Goal: Check status: Check status

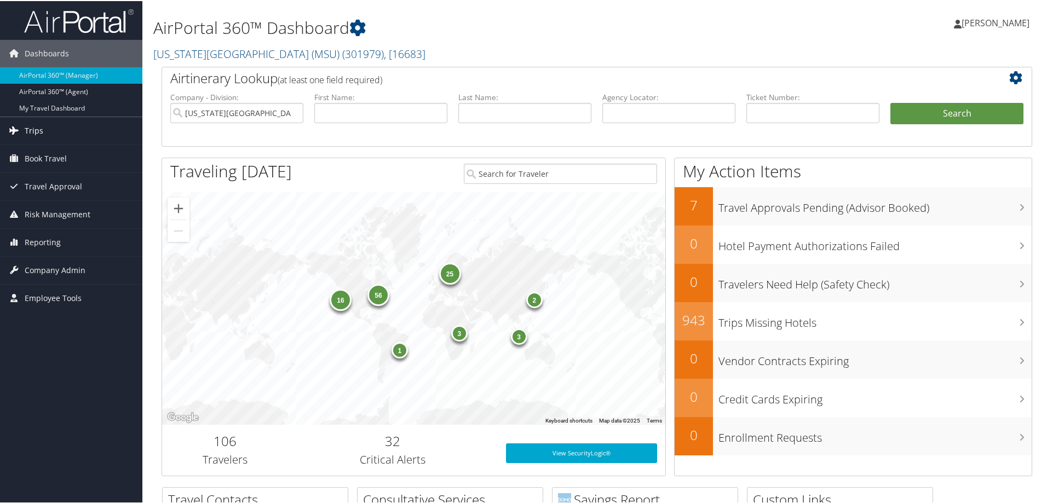
click at [30, 129] on span "Trips" at bounding box center [34, 129] width 19 height 27
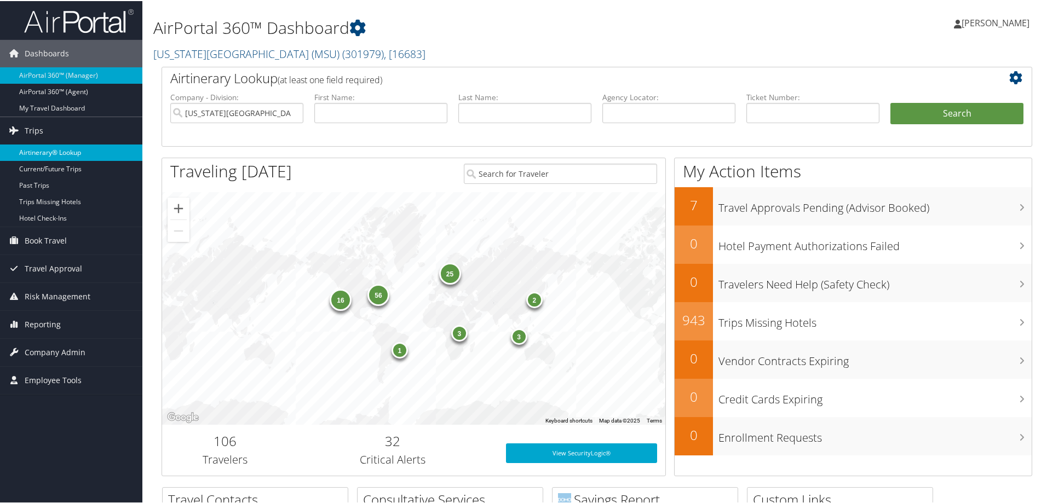
click at [35, 153] on link "Airtinerary® Lookup" at bounding box center [71, 151] width 142 height 16
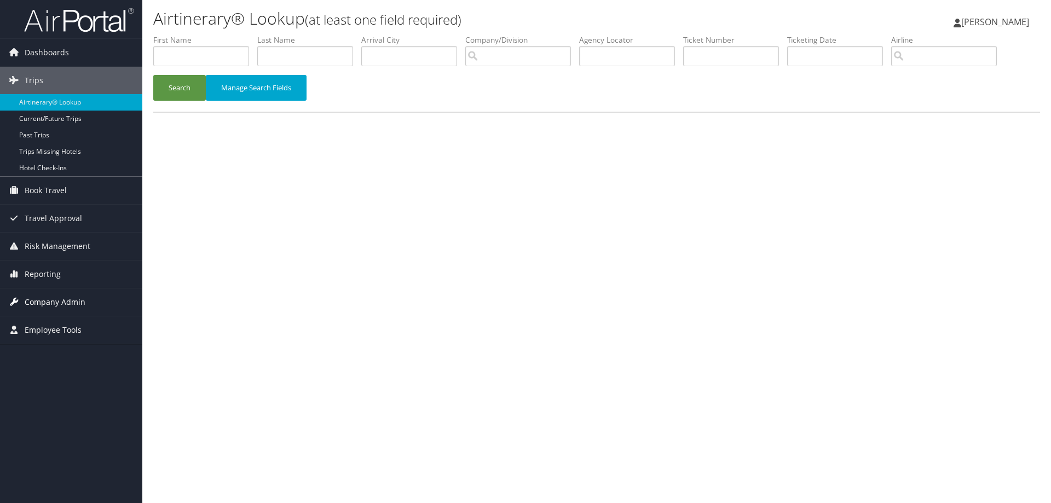
click at [50, 301] on span "Company Admin" at bounding box center [55, 302] width 61 height 27
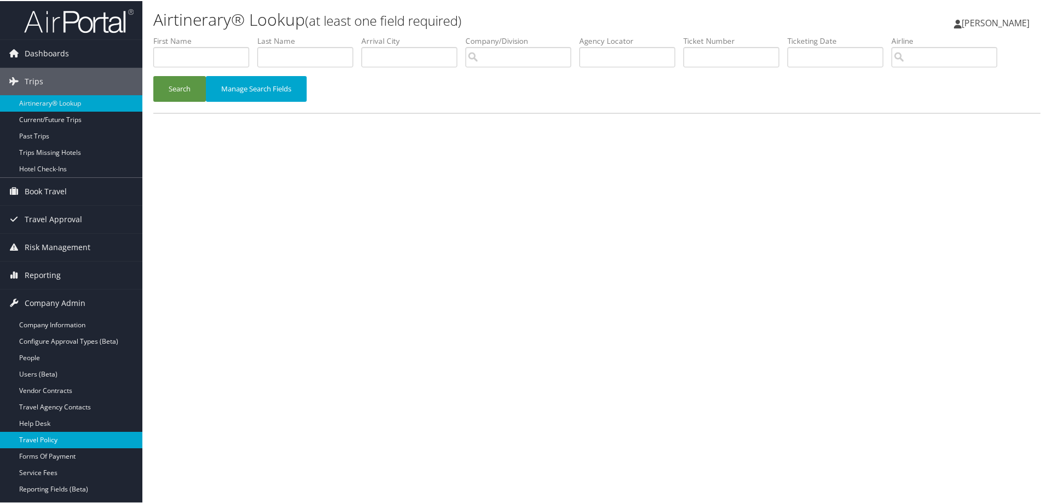
click at [42, 439] on link "Travel Policy" at bounding box center [71, 439] width 142 height 16
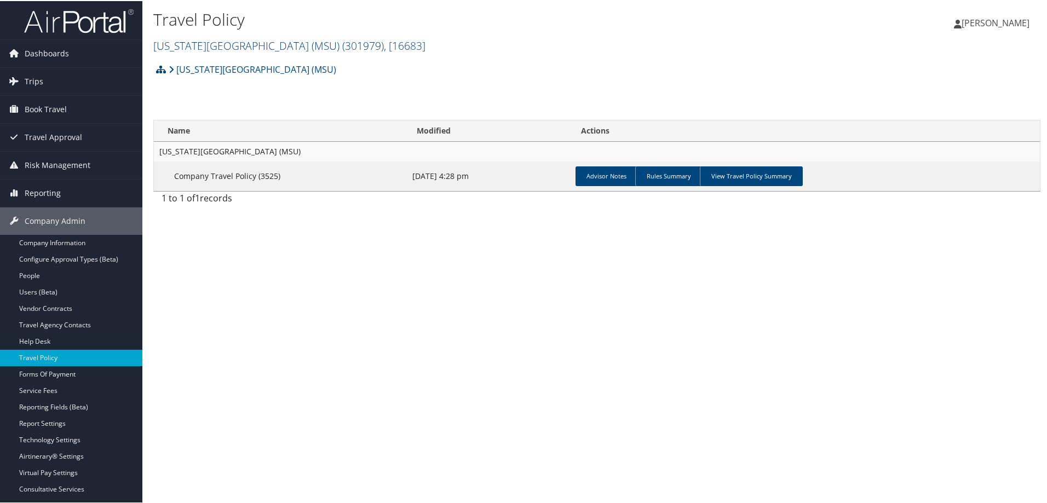
click at [297, 44] on link "[US_STATE][GEOGRAPHIC_DATA] (MSU) ( 301979 ) , [ 16683 ]" at bounding box center [289, 44] width 272 height 15
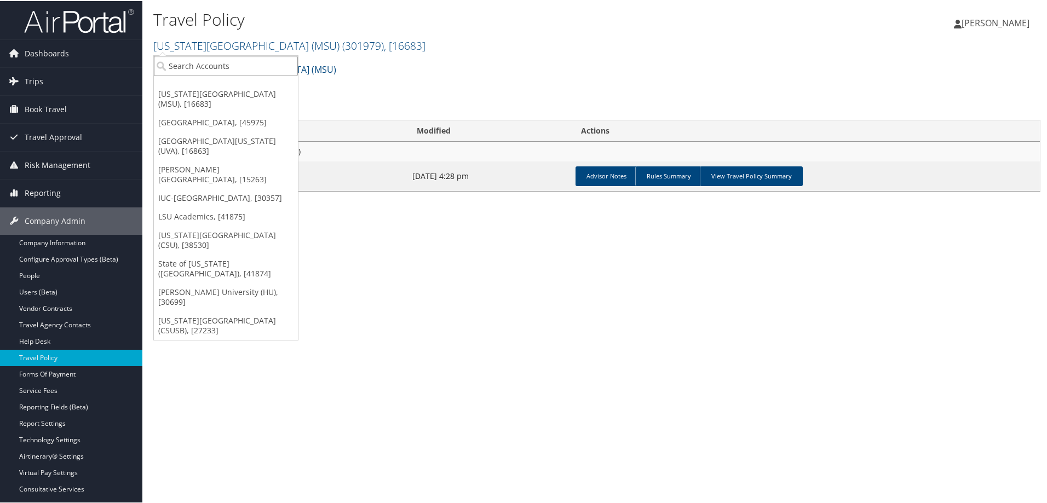
click at [213, 64] on input "search" at bounding box center [226, 65] width 144 height 20
type input "troy"
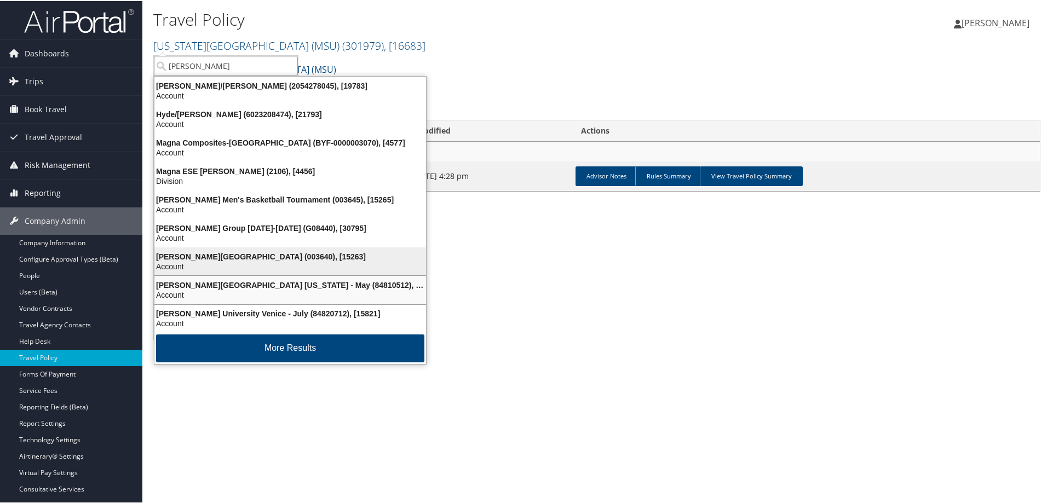
click at [212, 263] on div "Account" at bounding box center [290, 266] width 285 height 10
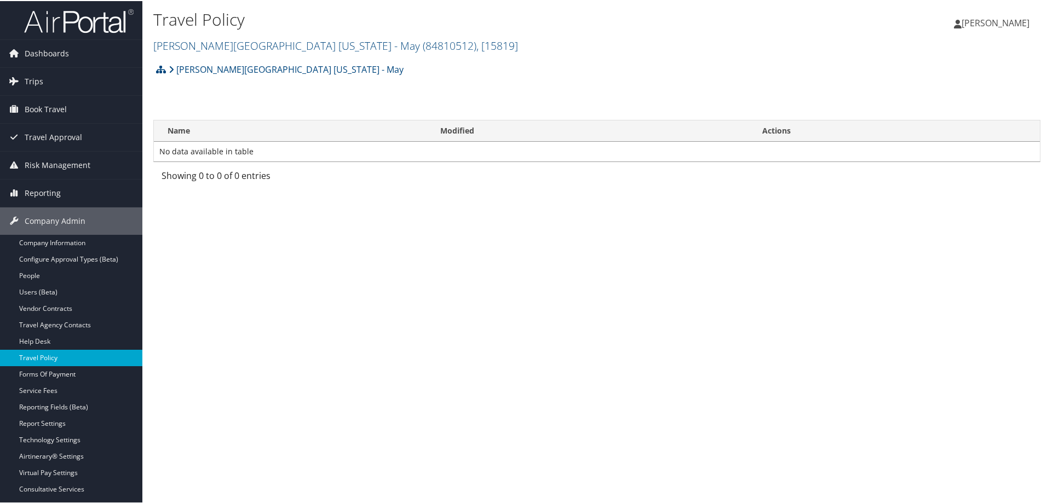
click at [55, 360] on link "Travel Policy" at bounding box center [71, 357] width 142 height 16
click at [311, 53] on div "Travel Policy Troy University New York - May ( 84810512 ) , [ 15819 ] Michigan …" at bounding box center [448, 31] width 591 height 52
click at [423, 44] on span "( 84810512 )" at bounding box center [450, 44] width 54 height 15
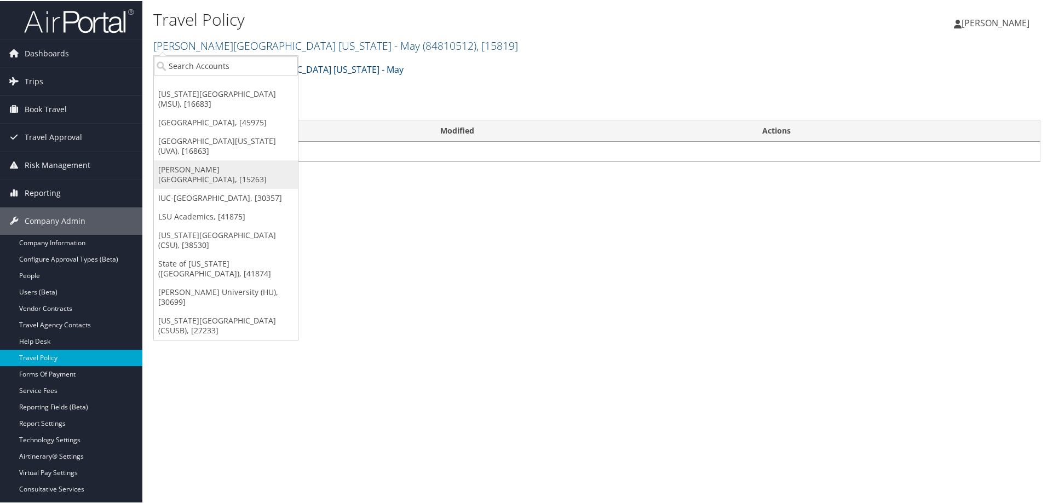
click at [222, 159] on link "Troy University, [15263]" at bounding box center [226, 173] width 144 height 28
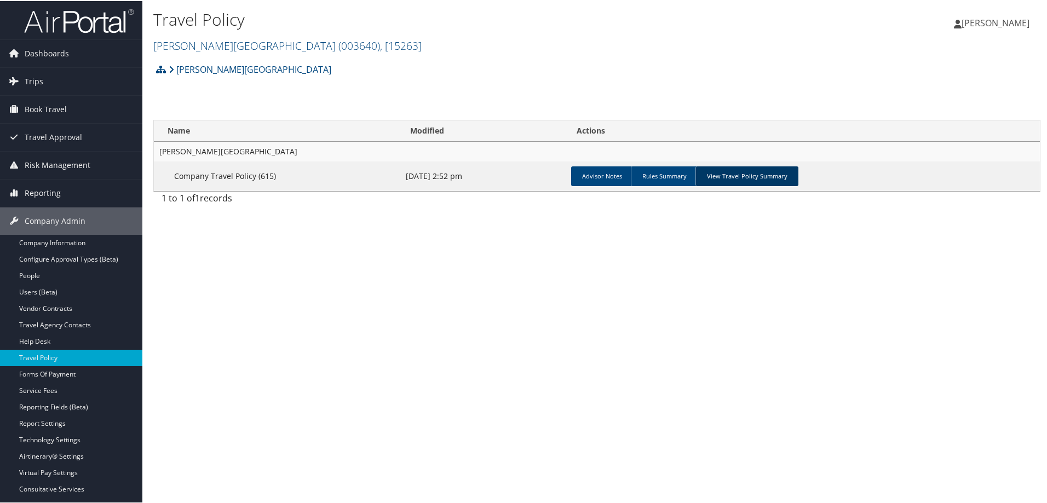
click at [760, 180] on link "View Travel Policy Summary" at bounding box center [746, 175] width 103 height 20
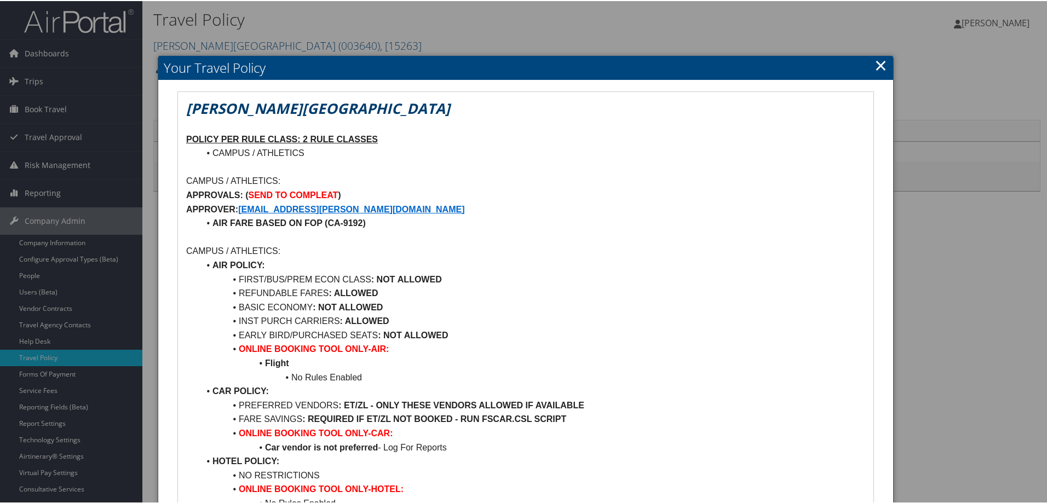
click at [875, 64] on link "×" at bounding box center [880, 64] width 13 height 22
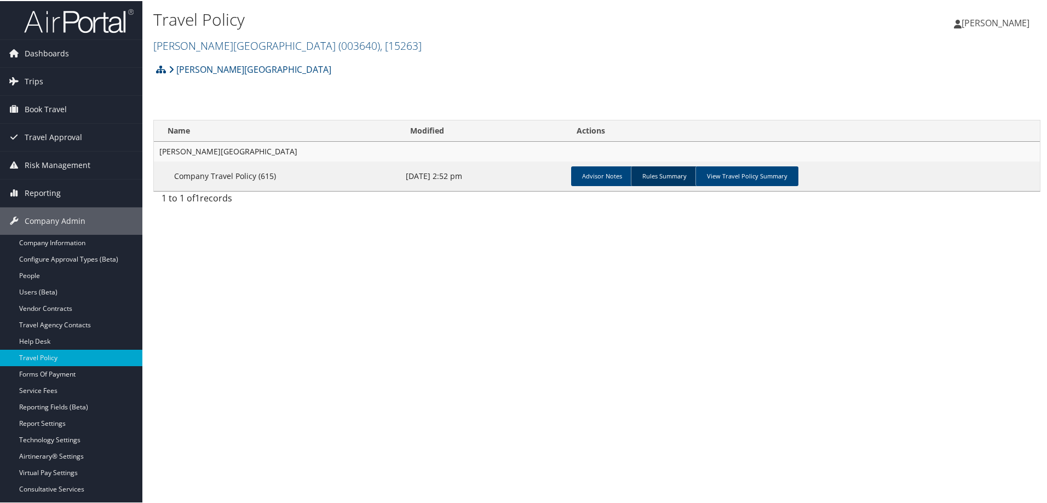
click at [667, 176] on link "Rules Summary" at bounding box center [664, 175] width 67 height 20
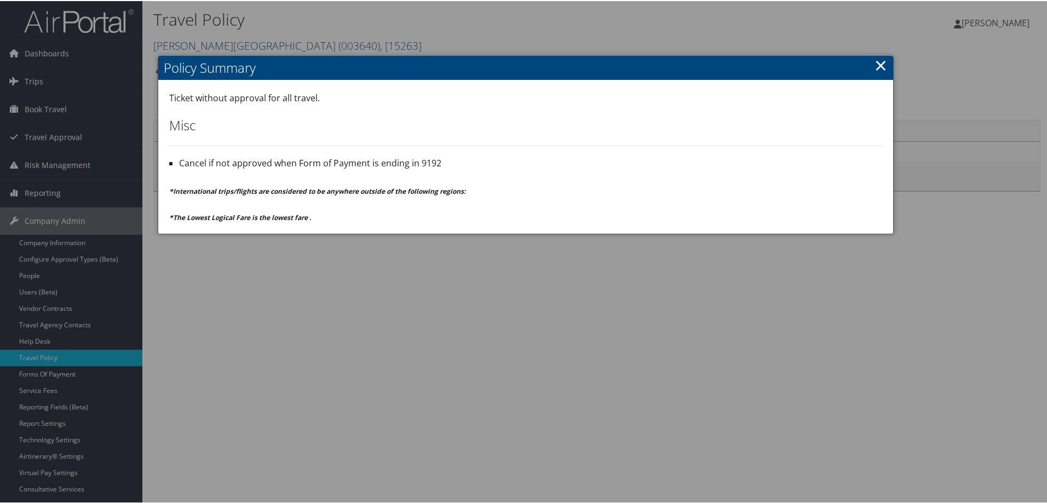
click at [874, 66] on link "×" at bounding box center [880, 64] width 13 height 22
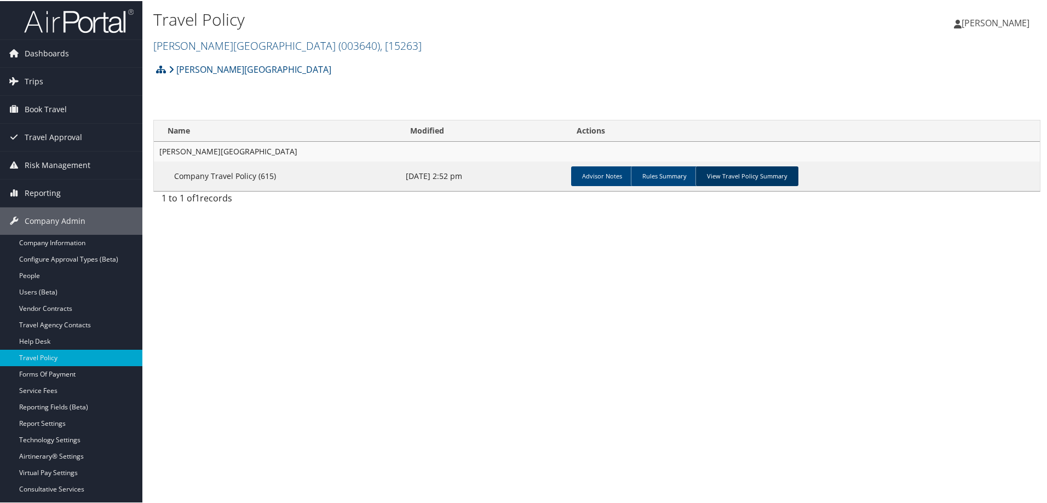
click at [722, 177] on link "View Travel Policy Summary" at bounding box center [746, 175] width 103 height 20
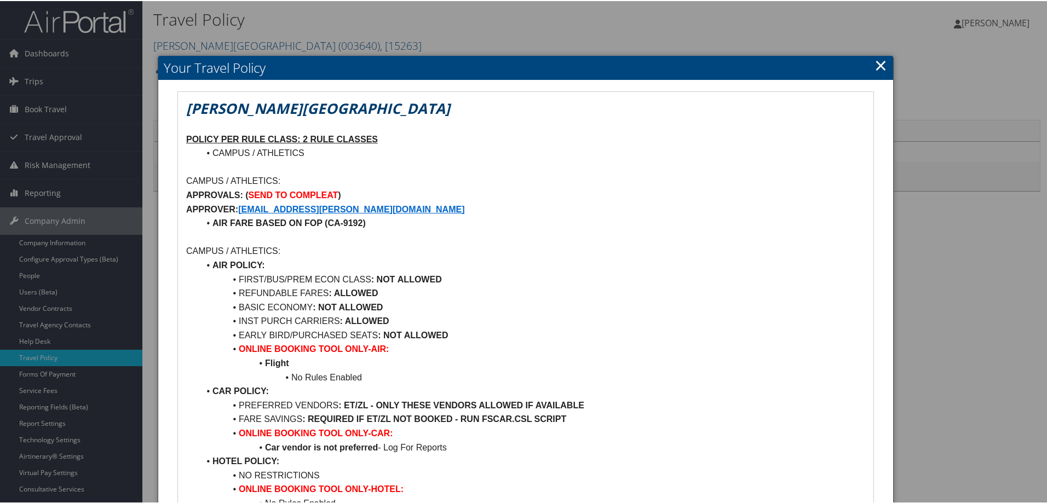
click at [879, 62] on link "×" at bounding box center [880, 64] width 13 height 22
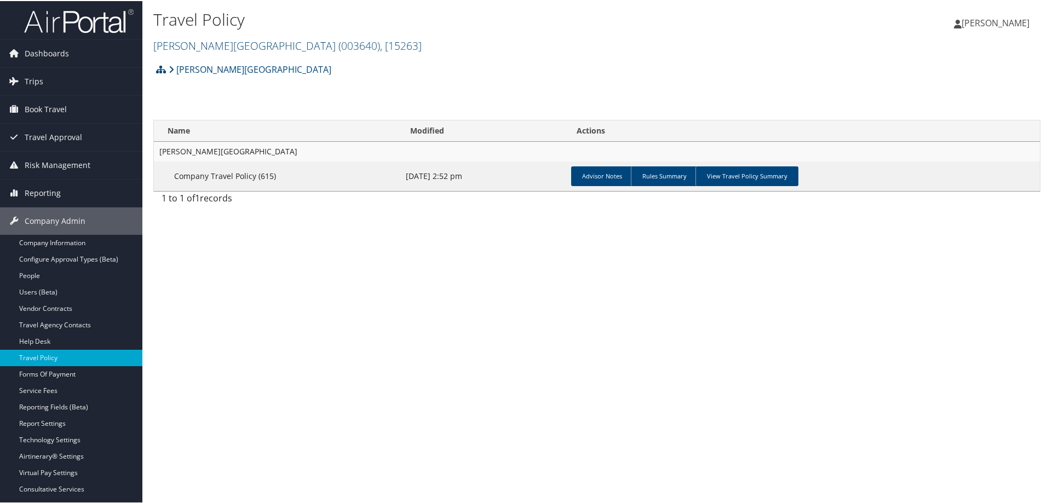
click at [739, 61] on div "Troy University Account Structure Troy University (003640) ACTIVE Create Child …" at bounding box center [596, 72] width 887 height 30
click at [45, 194] on span "Reporting" at bounding box center [43, 191] width 36 height 27
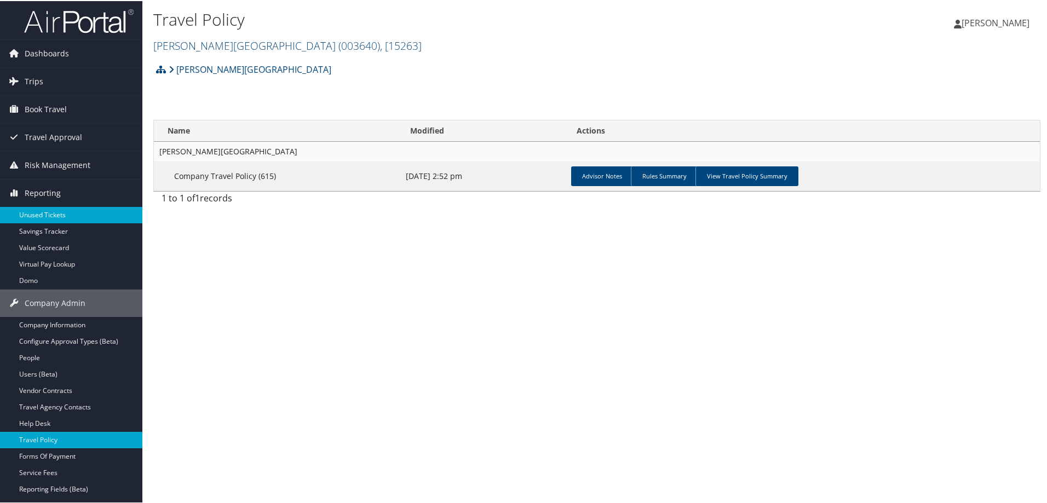
click at [48, 212] on link "Unused Tickets" at bounding box center [71, 214] width 142 height 16
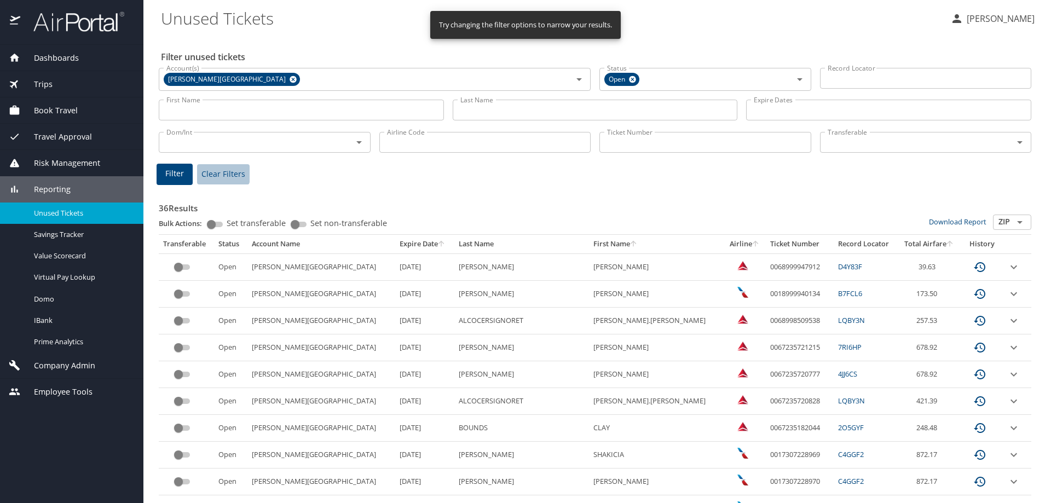
click at [214, 171] on span "Clear Filters" at bounding box center [223, 175] width 44 height 14
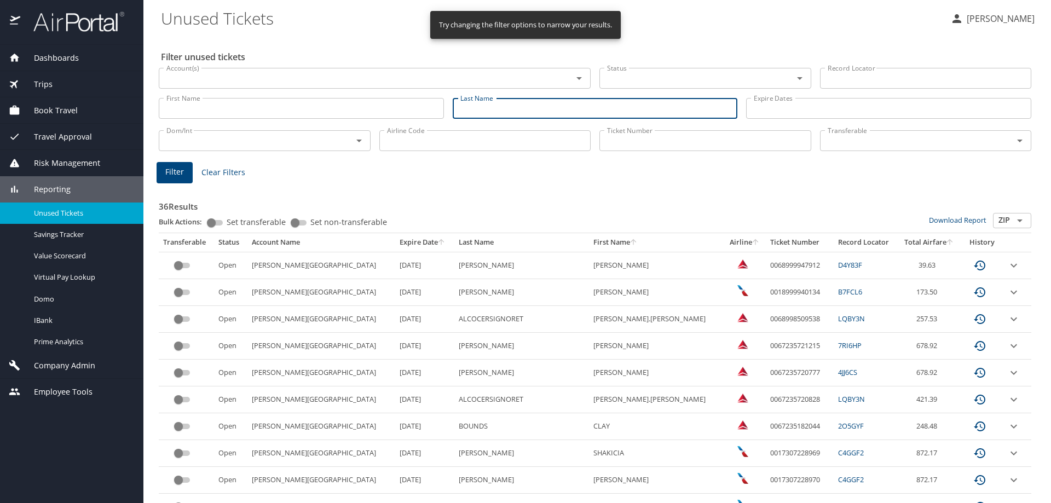
click at [497, 113] on input "Last Name" at bounding box center [595, 108] width 285 height 21
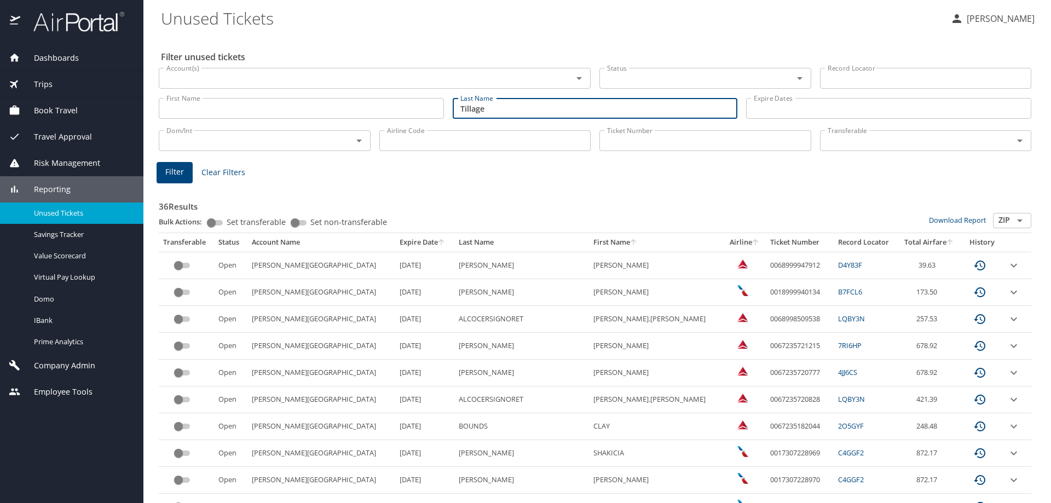
type input "Tillage"
click at [238, 114] on input "First Name" at bounding box center [301, 108] width 285 height 21
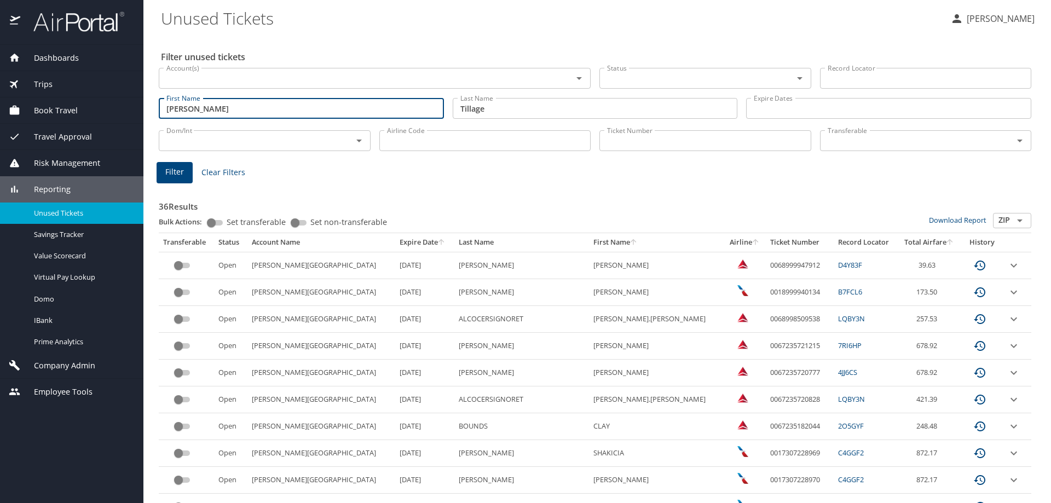
type input "[PERSON_NAME]"
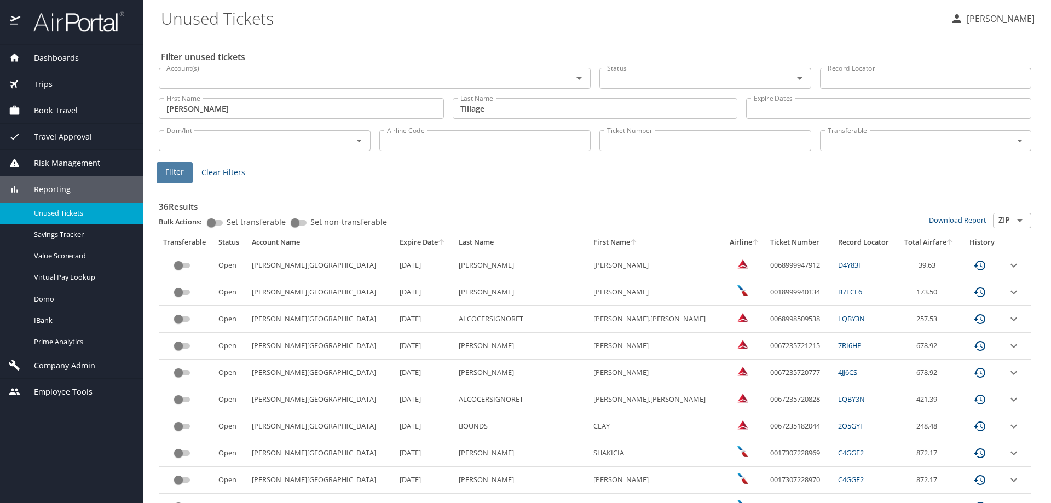
click at [172, 168] on span "Filter" at bounding box center [174, 172] width 19 height 14
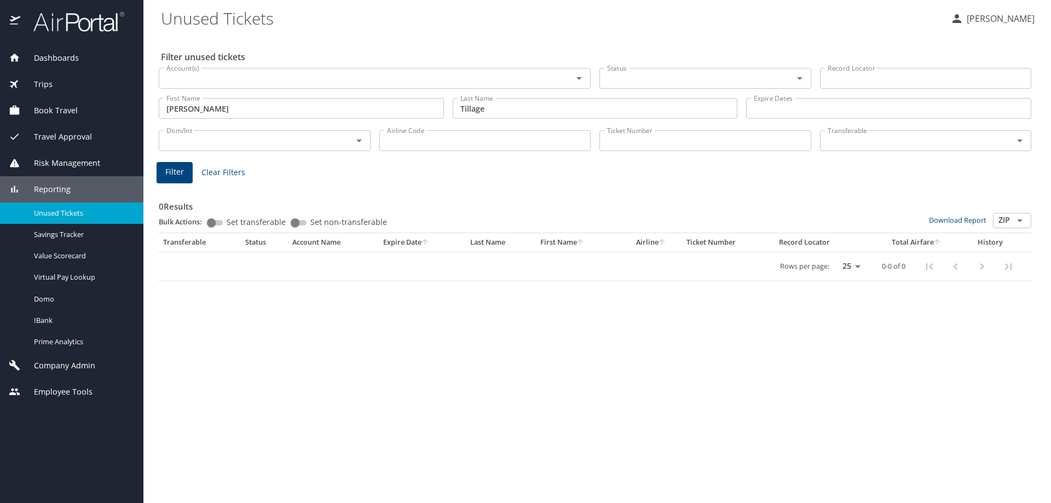
click at [231, 175] on span "Clear Filters" at bounding box center [223, 173] width 44 height 14
click at [615, 144] on input "Ticket Number" at bounding box center [706, 140] width 212 height 21
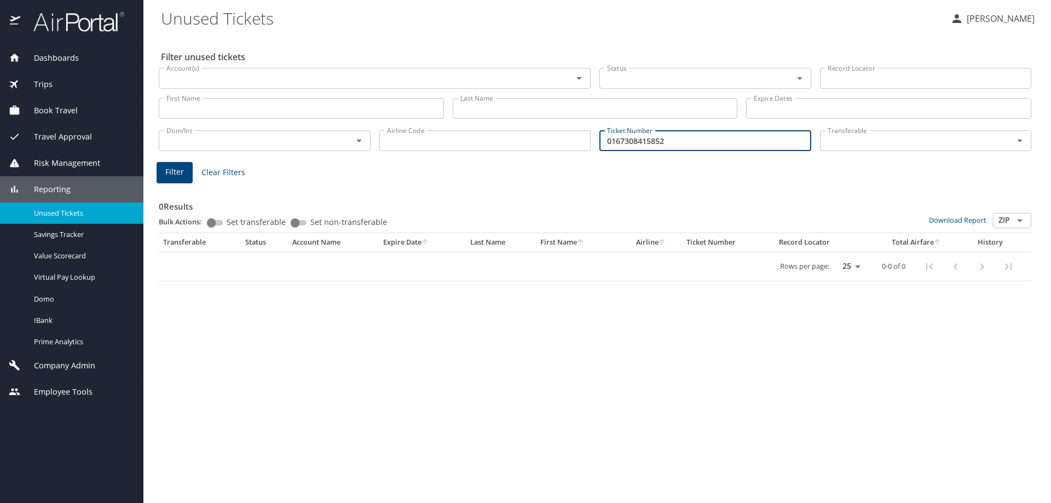
type input "0167308415852"
click at [182, 171] on span "Filter" at bounding box center [174, 172] width 19 height 14
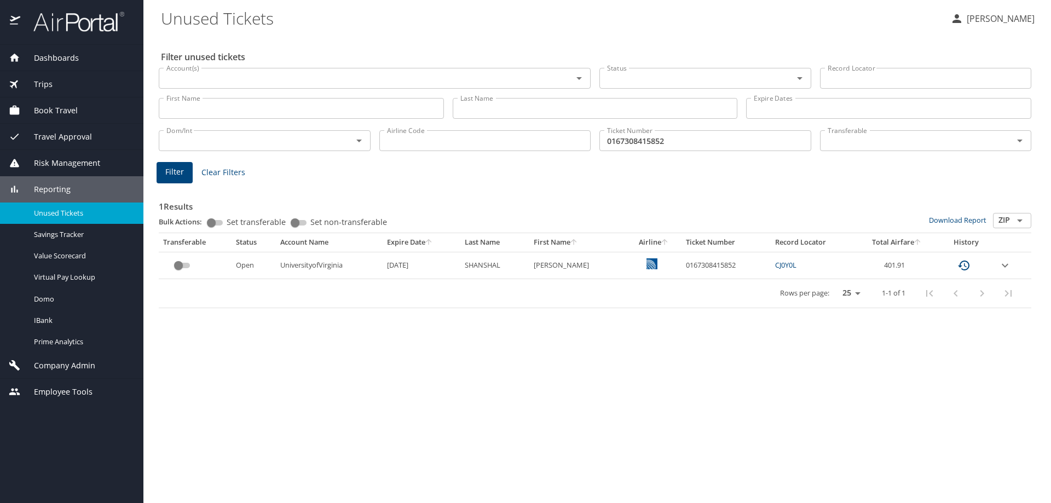
click at [785, 262] on link "CJ0Y0L" at bounding box center [785, 265] width 21 height 10
click at [510, 179] on div "1 Results Bulk Actions: Set transferable Set non-transferable Download Report Z…" at bounding box center [595, 245] width 882 height 136
click at [781, 263] on link "CJ0Y0L" at bounding box center [785, 265] width 21 height 10
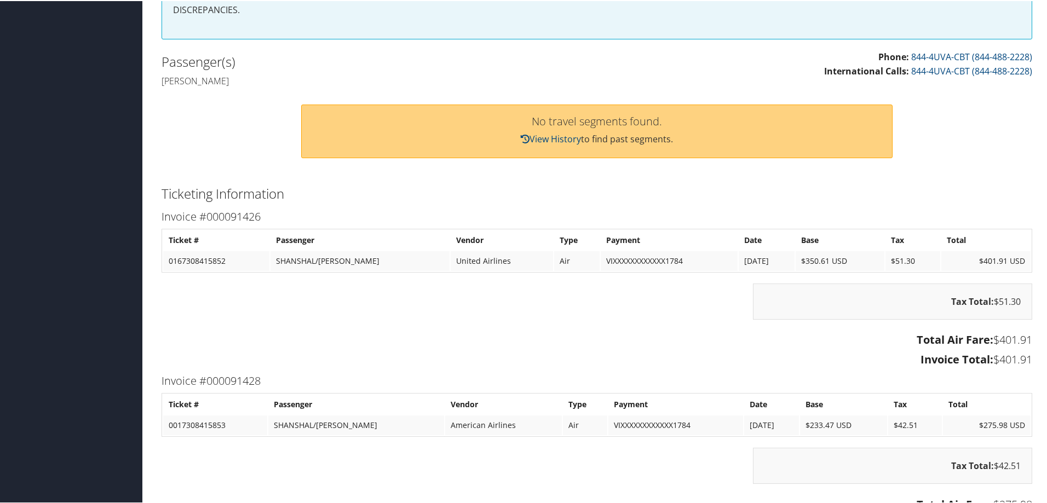
scroll to position [329, 0]
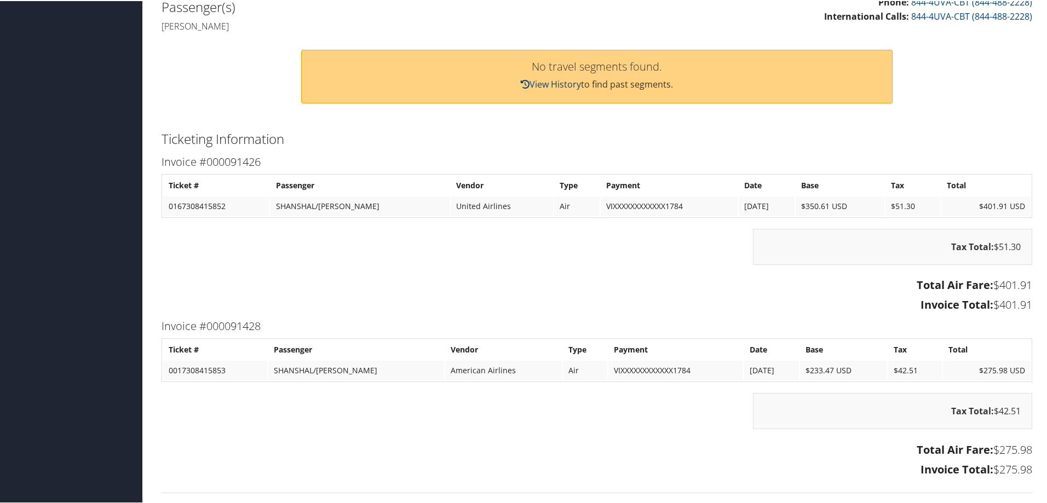
click at [514, 291] on h3 "Total Air Fare: $401.91" at bounding box center [597, 283] width 871 height 15
click at [552, 83] on link "View History" at bounding box center [551, 83] width 60 height 12
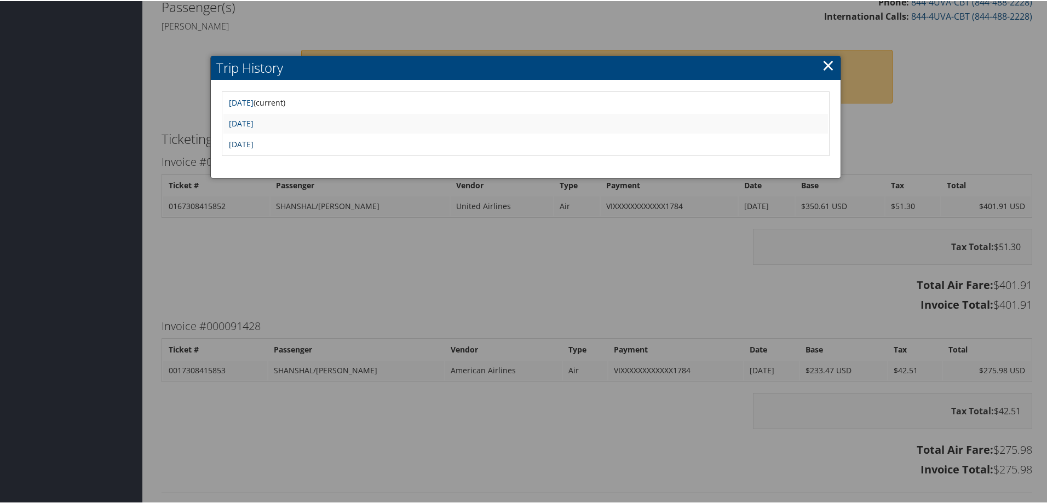
click at [254, 142] on link "[DATE]" at bounding box center [241, 143] width 25 height 10
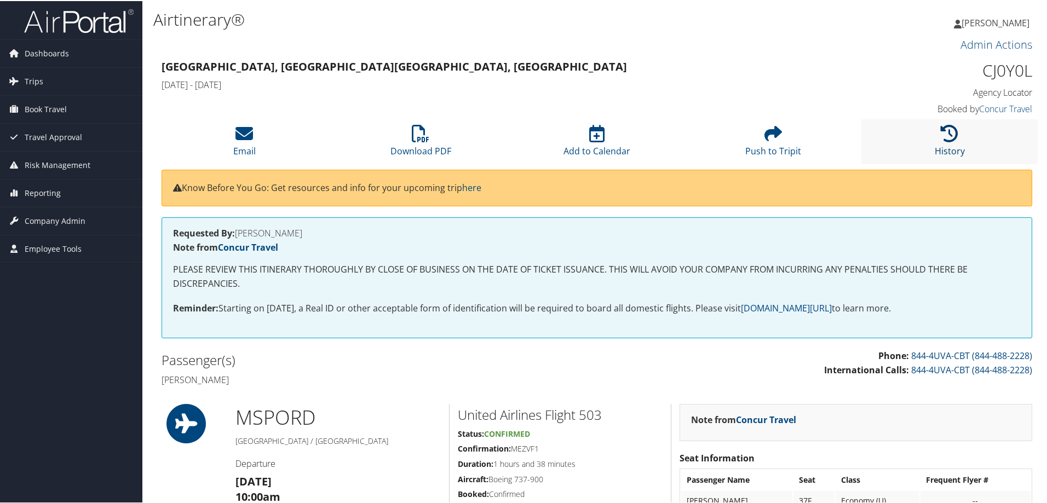
click at [944, 134] on icon at bounding box center [950, 133] width 18 height 18
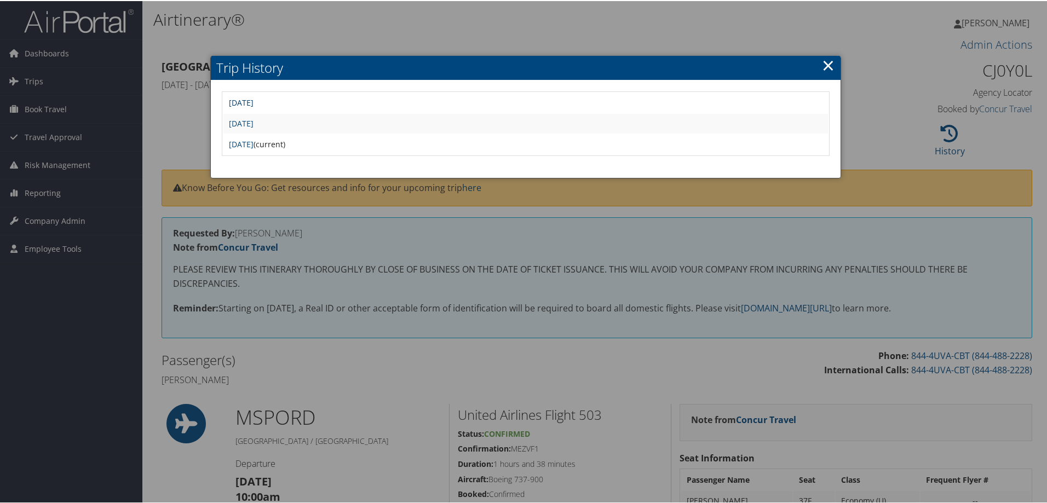
click at [254, 100] on link "[DATE]" at bounding box center [241, 101] width 25 height 10
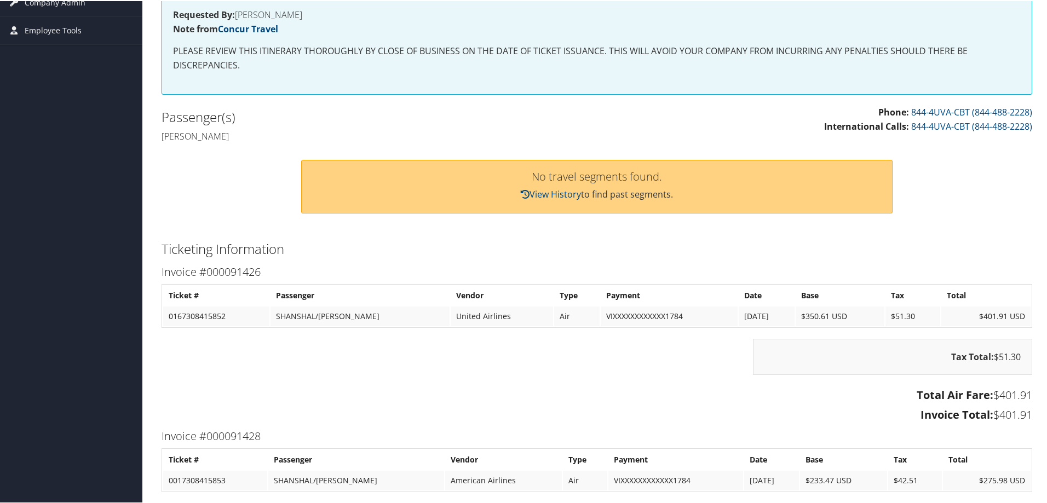
scroll to position [219, 0]
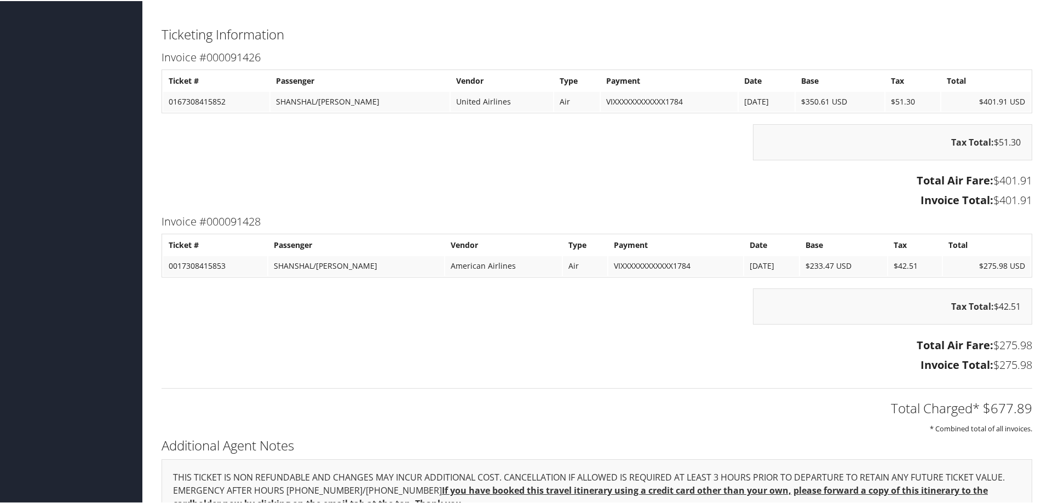
scroll to position [276, 0]
